Goal: Entertainment & Leisure: Consume media (video, audio)

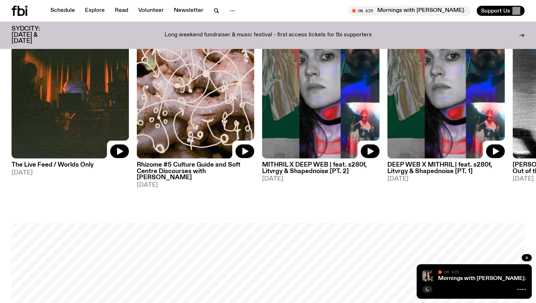
scroll to position [330, 0]
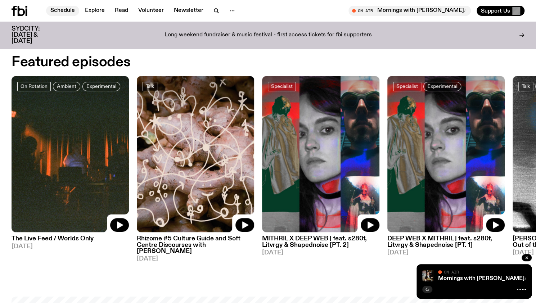
click at [69, 12] on link "Schedule" at bounding box center [62, 11] width 33 height 10
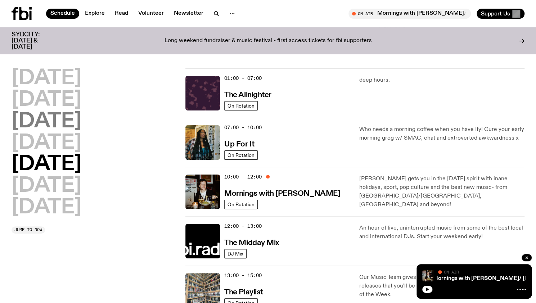
click at [65, 131] on h2 "[DATE]" at bounding box center [47, 122] width 70 height 20
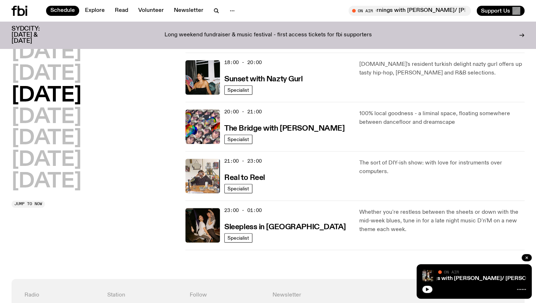
scroll to position [307, 0]
click at [274, 130] on h3 "The Bridge with [PERSON_NAME]" at bounding box center [284, 129] width 120 height 8
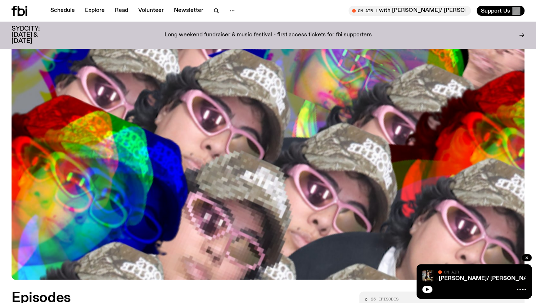
scroll to position [295, 0]
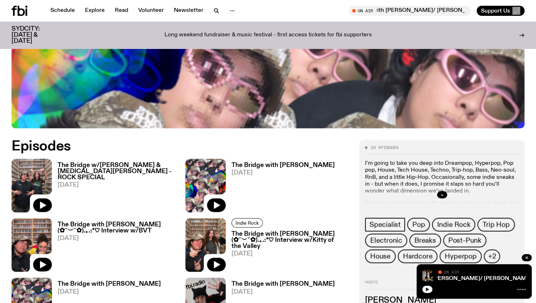
click at [81, 162] on h3 "The Bridge w/[PERSON_NAME] & [MEDICAL_DATA][PERSON_NAME] - ROCK SPECIAL" at bounding box center [117, 171] width 119 height 18
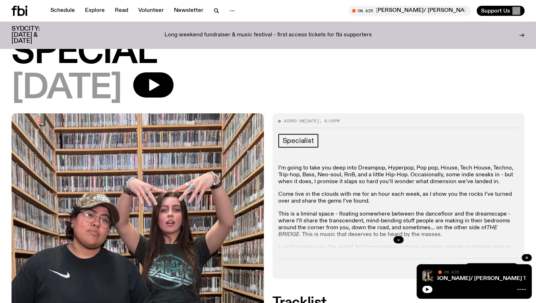
scroll to position [123, 0]
click at [160, 79] on icon "button" at bounding box center [154, 85] width 10 height 12
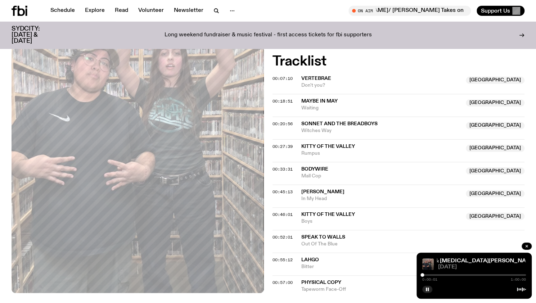
scroll to position [361, 0]
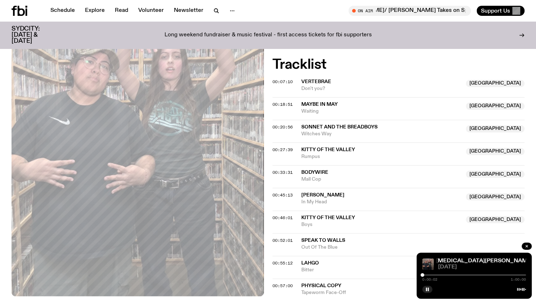
click at [324, 147] on span "Kitty of the Valley" at bounding box center [329, 149] width 54 height 5
click at [469, 274] on div "0:00:05 1:00:00" at bounding box center [475, 277] width 104 height 9
click at [469, 276] on div "0:00:06 1:00:00" at bounding box center [475, 277] width 104 height 9
click at [473, 275] on div at bounding box center [475, 275] width 104 height 1
drag, startPoint x: 478, startPoint y: 276, endPoint x: 469, endPoint y: 276, distance: 9.0
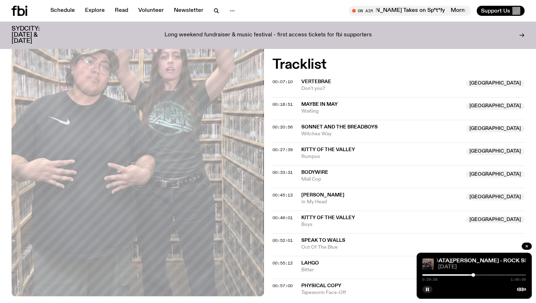
click at [469, 276] on div "0:29:28 1:00:00" at bounding box center [475, 277] width 104 height 9
click at [467, 275] on div at bounding box center [422, 275] width 104 height 1
click at [469, 276] on div at bounding box center [469, 275] width 4 height 4
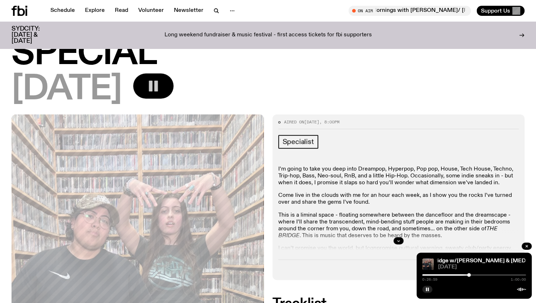
scroll to position [121, 0]
click at [477, 275] on div at bounding box center [475, 275] width 104 height 1
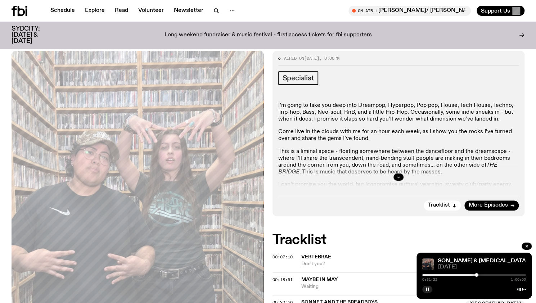
scroll to position [197, 0]
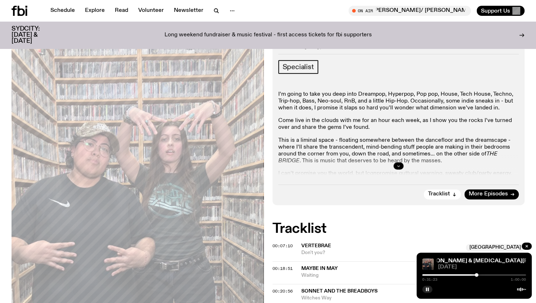
click at [398, 164] on icon "button" at bounding box center [399, 166] width 4 height 4
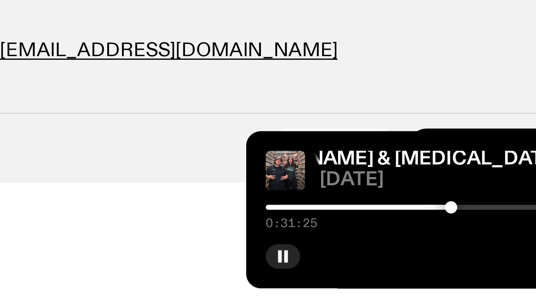
scroll to position [194, 0]
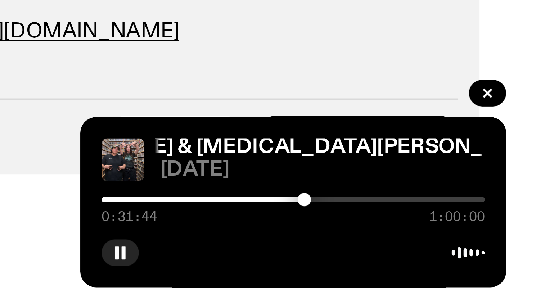
click at [478, 276] on div at bounding box center [478, 275] width 4 height 4
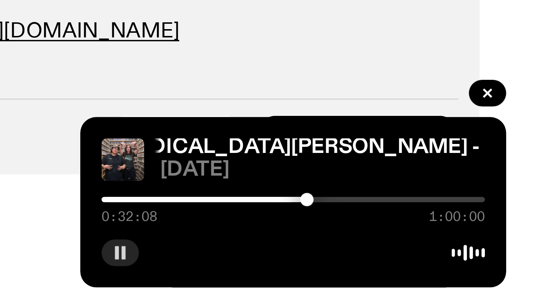
click at [427, 289] on icon "button" at bounding box center [427, 290] width 4 height 4
